Goal: Communication & Community: Answer question/provide support

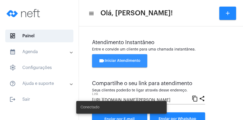
click at [129, 62] on span "videocam Iniciar Atendimento" at bounding box center [120, 61] width 42 height 4
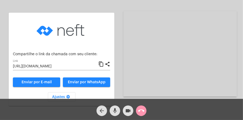
click at [107, 81] on button "Enviar por WhatsApp" at bounding box center [86, 81] width 47 height 9
click at [102, 110] on mat-icon "arrow_back" at bounding box center [102, 110] width 6 height 6
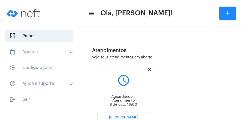
scroll to position [145, 0]
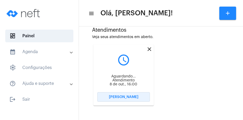
click at [121, 96] on span "[PERSON_NAME]" at bounding box center [124, 97] width 30 height 4
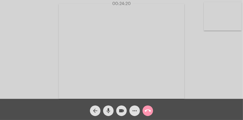
click at [170, 107] on div "arrow_back mic videocam more_horiz call_end" at bounding box center [121, 109] width 243 height 21
click at [134, 109] on mat-icon "more_horiz" at bounding box center [135, 110] width 6 height 6
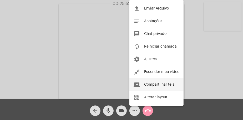
click at [157, 83] on span "Compartilhar tela" at bounding box center [159, 84] width 31 height 4
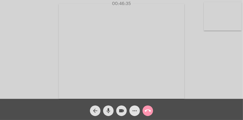
drag, startPoint x: 136, startPoint y: 109, endPoint x: 135, endPoint y: 106, distance: 3.3
click at [135, 108] on mat-icon "more_horiz" at bounding box center [135, 110] width 6 height 6
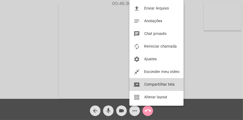
click at [148, 85] on span "Compartilhar tela" at bounding box center [159, 84] width 31 height 4
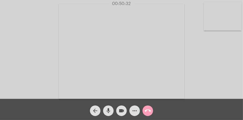
click at [150, 109] on mat-icon "call_end" at bounding box center [148, 110] width 6 height 6
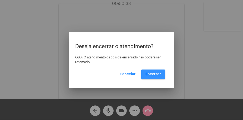
click at [157, 72] on span "Encerrar" at bounding box center [154, 74] width 16 height 4
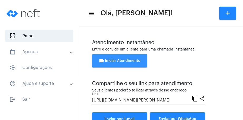
click at [128, 65] on button "videocam Iniciar Atendimento" at bounding box center [119, 60] width 55 height 13
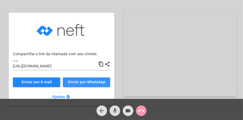
click at [89, 82] on span "Enviar por WhatsApp" at bounding box center [87, 82] width 38 height 4
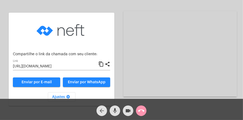
click at [105, 108] on button "arrow_back" at bounding box center [102, 110] width 11 height 11
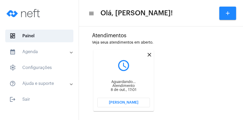
scroll to position [53, 0]
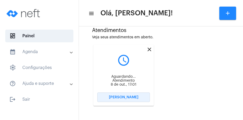
click at [134, 96] on span "[PERSON_NAME]" at bounding box center [124, 97] width 30 height 4
